Goal: Understand process/instructions: Learn how to perform a task or action

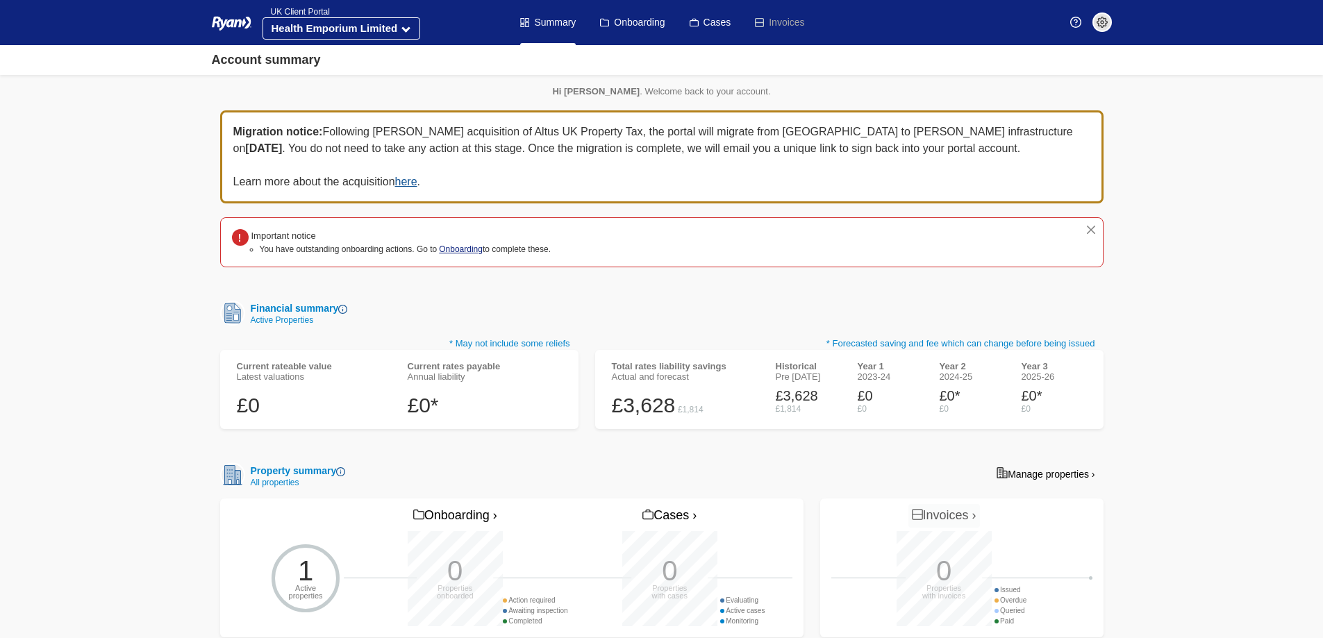
click at [449, 246] on link "Onboarding" at bounding box center [461, 249] width 44 height 10
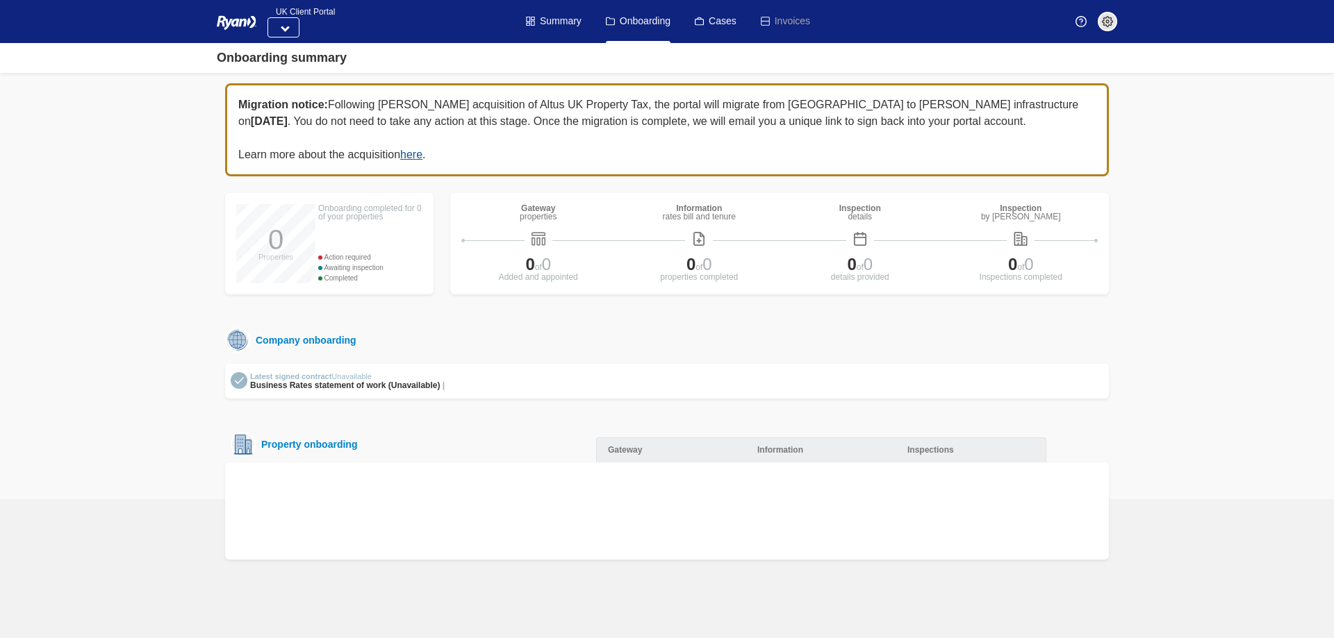
click at [322, 447] on div "Property onboarding" at bounding box center [306, 444] width 101 height 11
click at [417, 152] on link "here" at bounding box center [411, 155] width 22 height 12
